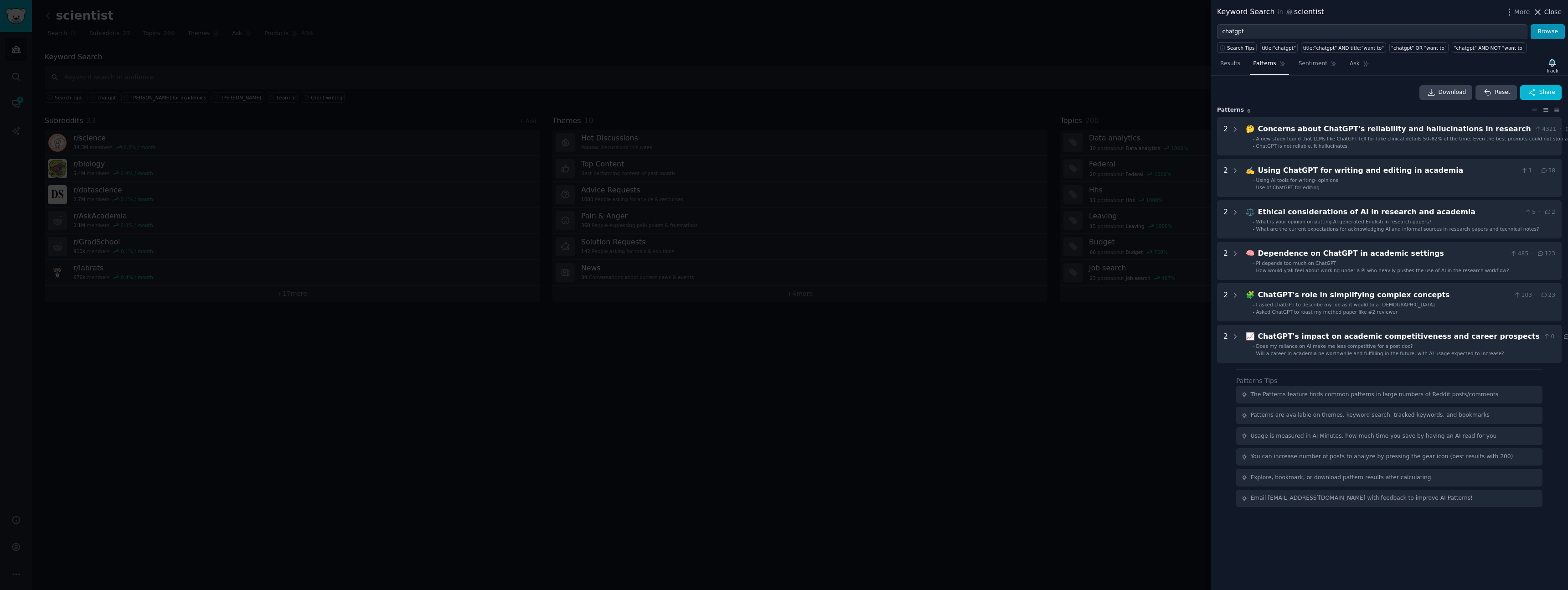
click at [1552, 12] on span "Close" at bounding box center [1553, 12] width 17 height 9
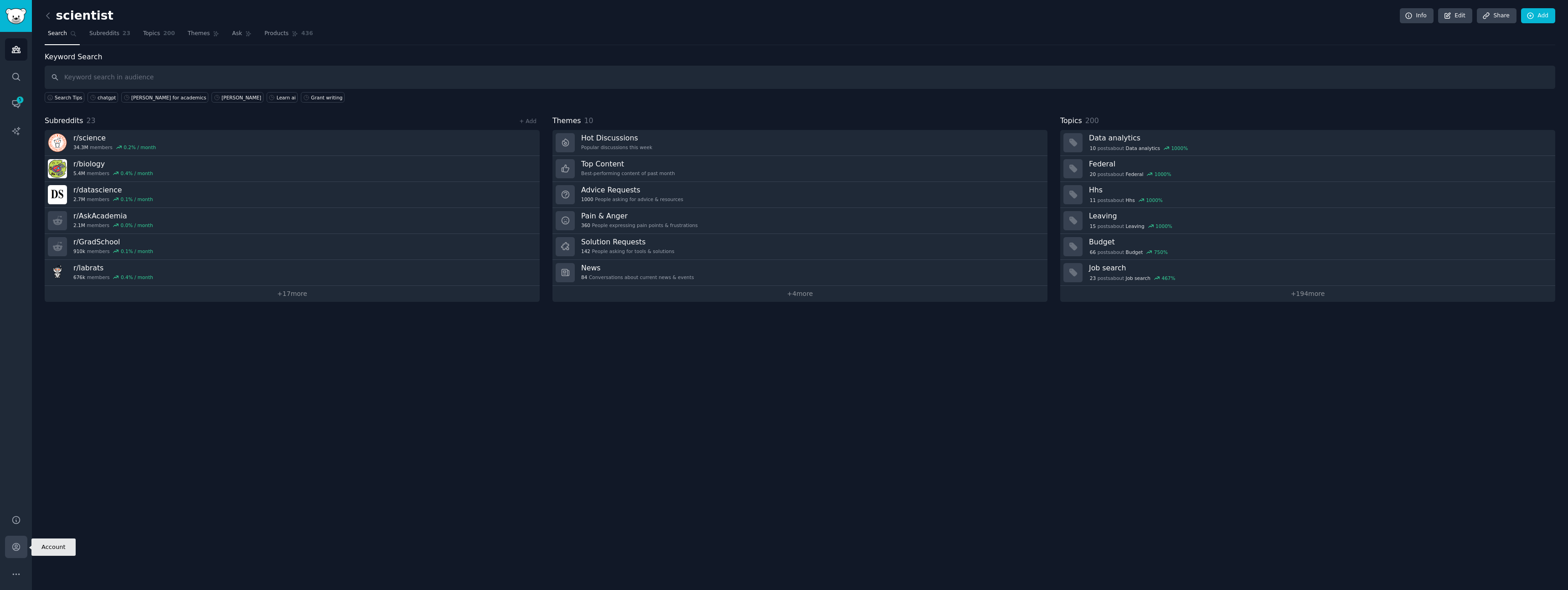
click at [11, 547] on icon "Sidebar" at bounding box center [16, 547] width 9 height 9
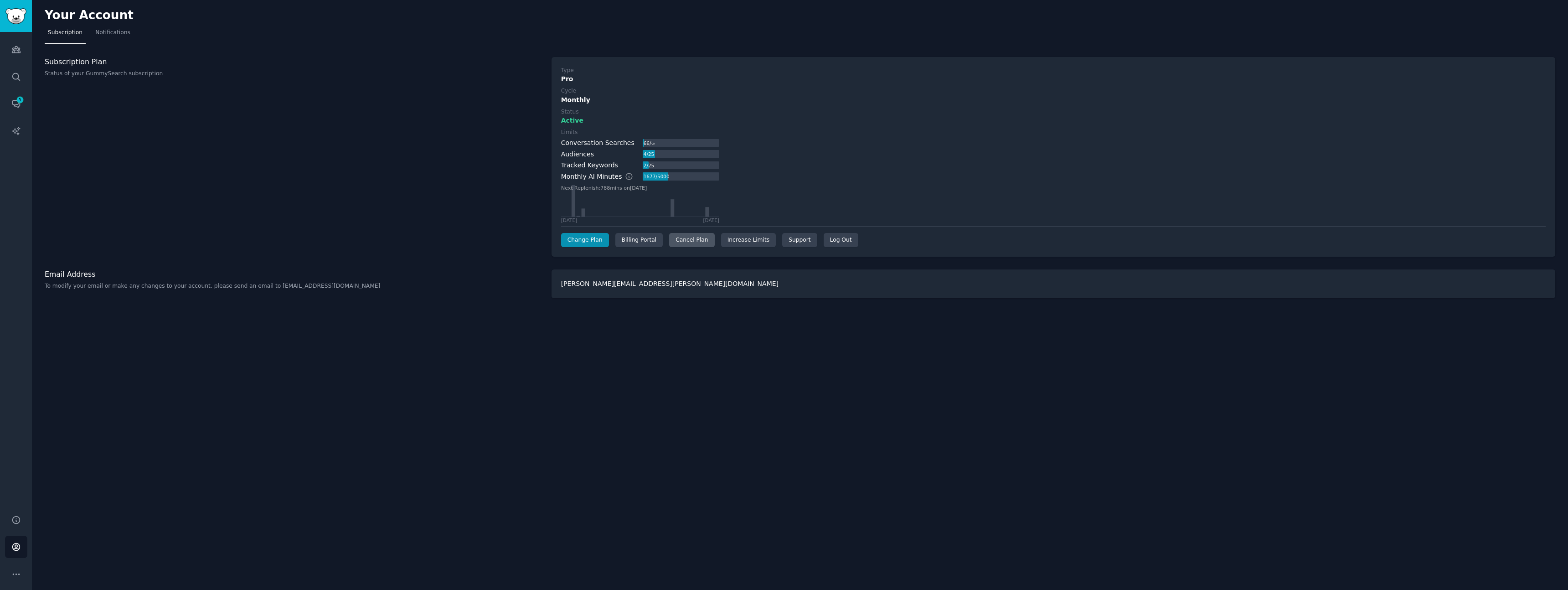
click at [693, 241] on div "Cancel Plan" at bounding box center [692, 240] width 45 height 14
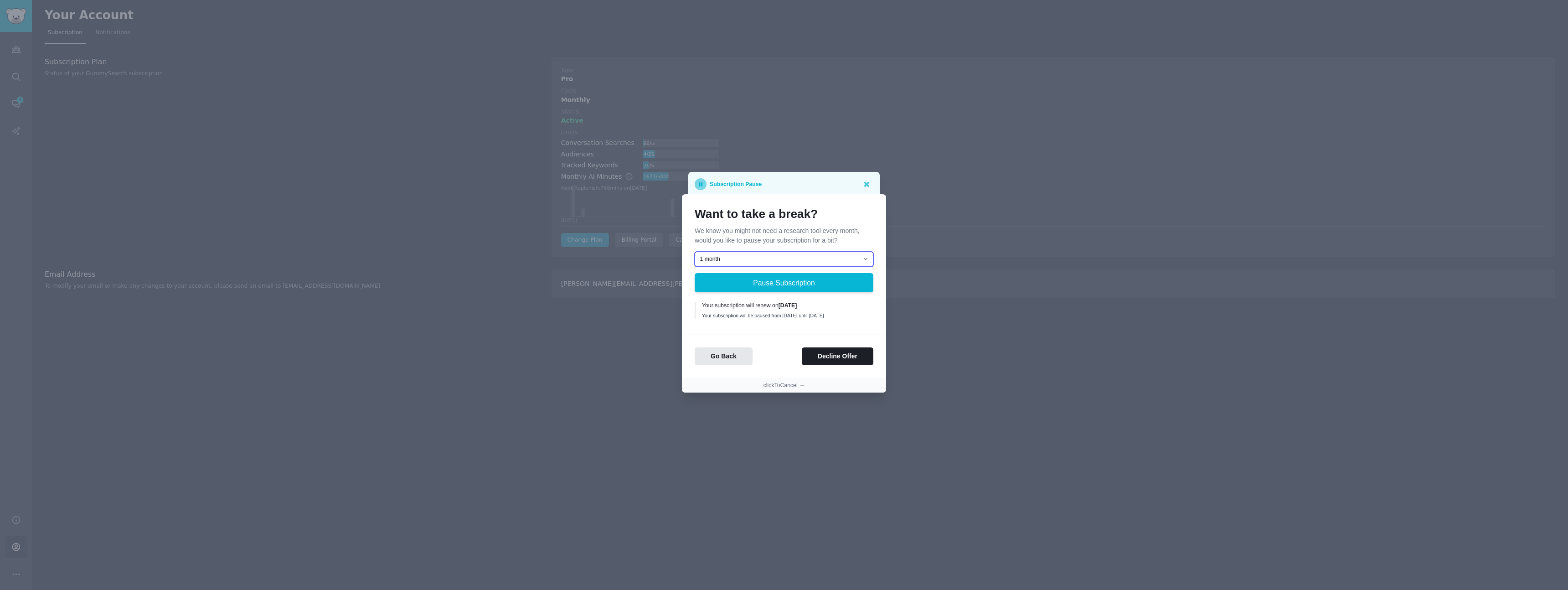
click at [811, 254] on select "1 month 2 months 3 months Choose a custom date to resume" at bounding box center [784, 259] width 179 height 15
select select "[object Object]"
click at [783, 282] on button "Pause Subscription" at bounding box center [784, 283] width 179 height 19
